Goal: Task Accomplishment & Management: Manage account settings

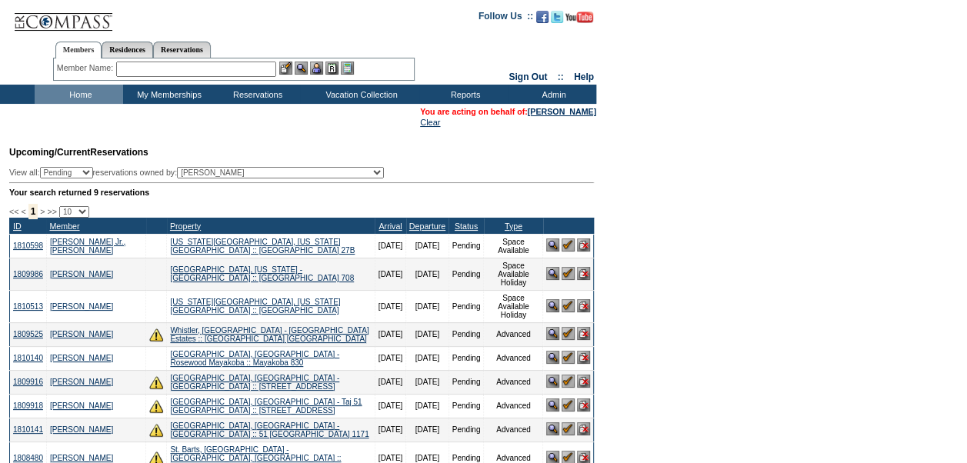
click at [565, 245] on img at bounding box center [568, 244] width 13 height 13
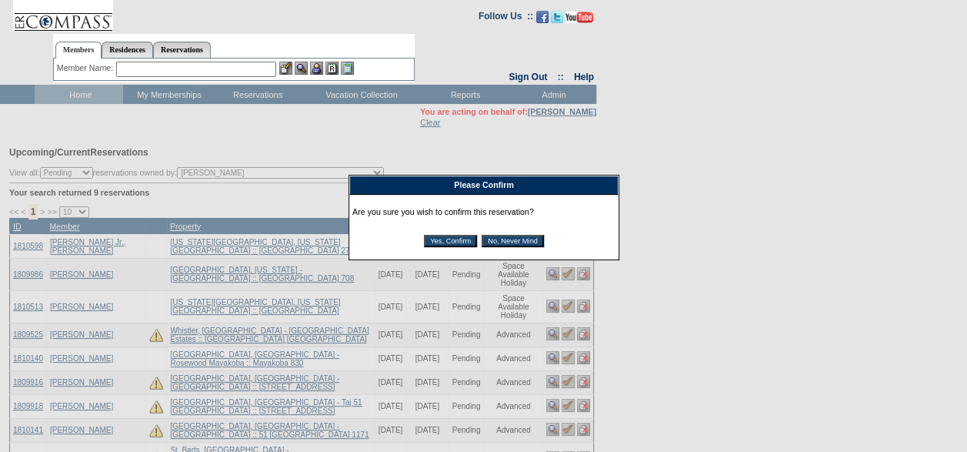
click at [451, 243] on input "Yes, Confirm" at bounding box center [450, 241] width 53 height 12
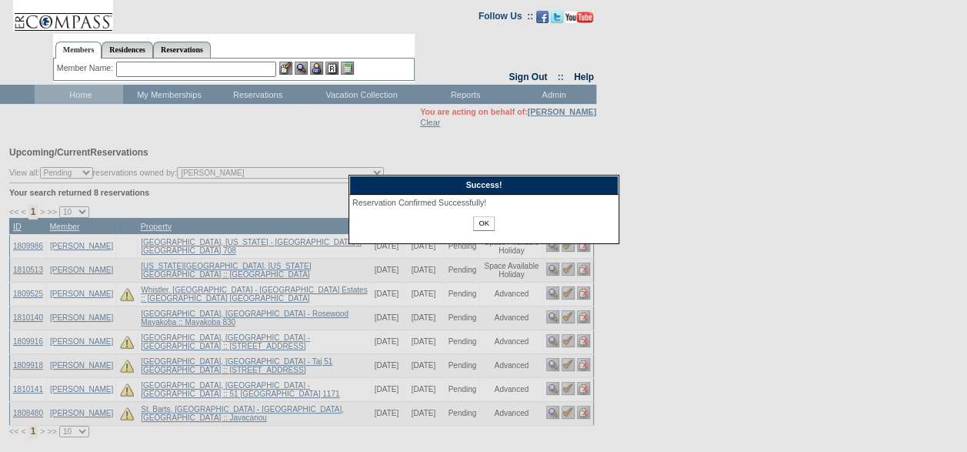
click at [489, 220] on input "OK" at bounding box center [483, 223] width 21 height 15
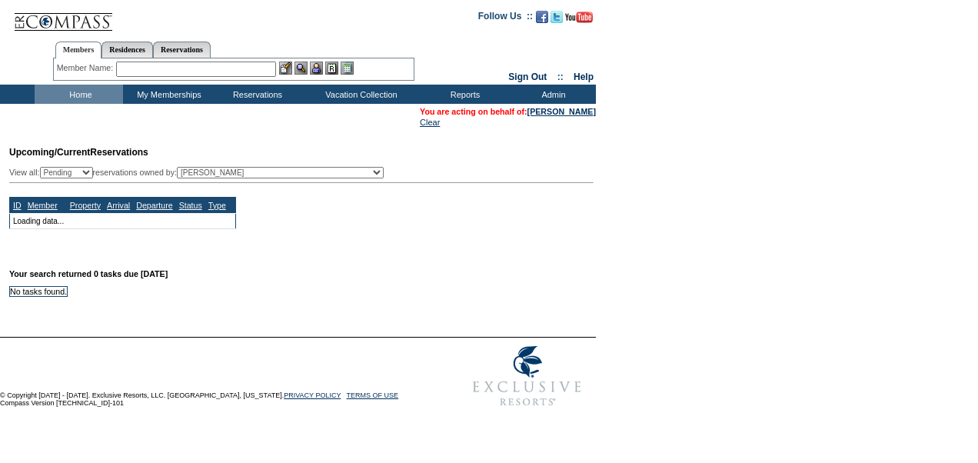
click at [564, 114] on link "[PERSON_NAME]" at bounding box center [562, 111] width 68 height 9
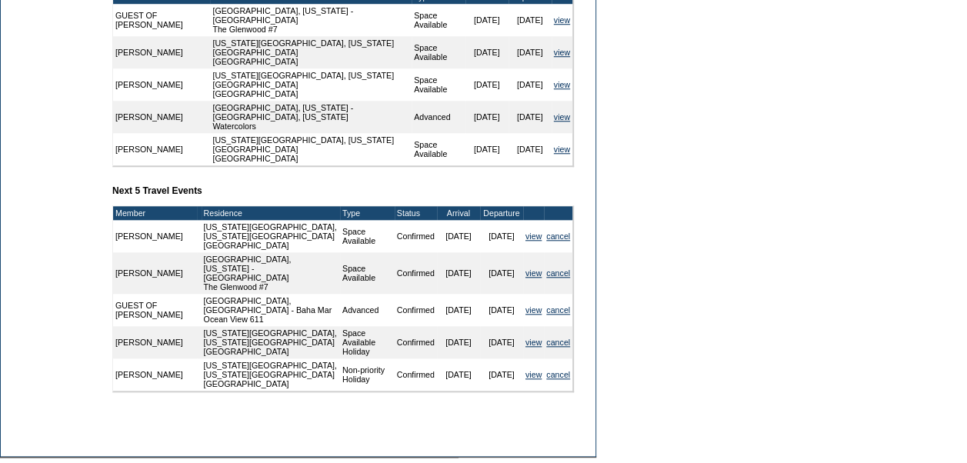
scroll to position [664, 0]
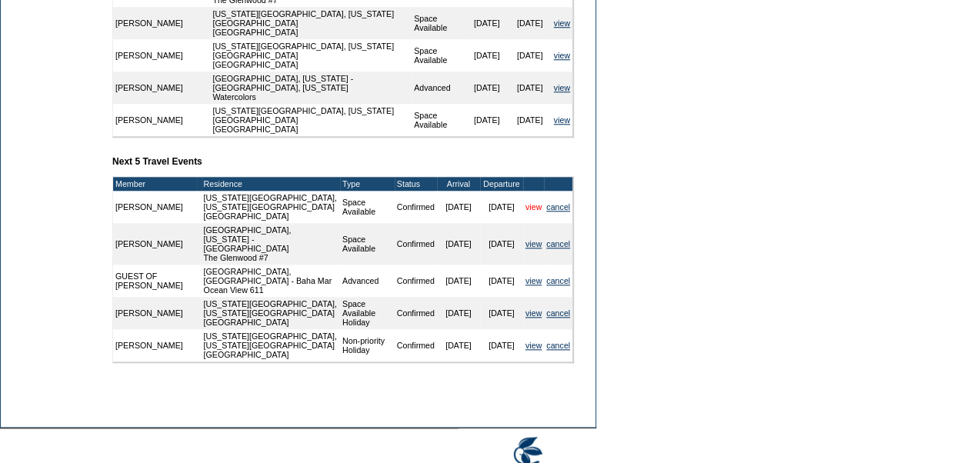
click at [530, 212] on link "view" at bounding box center [533, 206] width 16 height 9
